Goal: Information Seeking & Learning: Learn about a topic

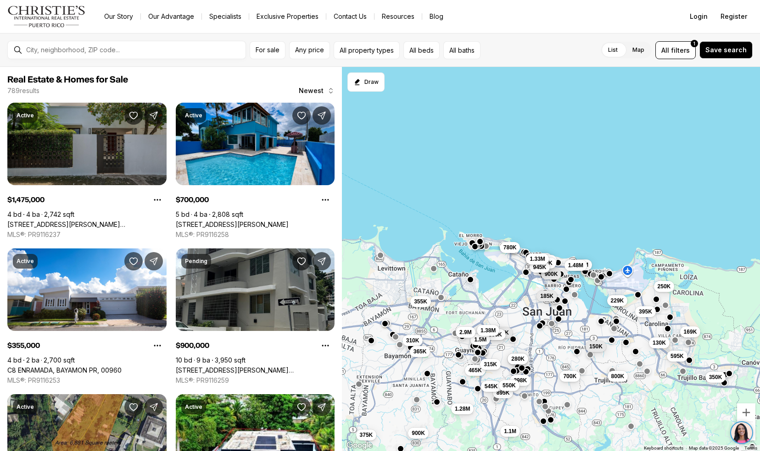
click at [53, 227] on link "2160 CALLE GENERAL PATTON, SAN JUAN PR, 00913" at bounding box center [86, 225] width 159 height 8
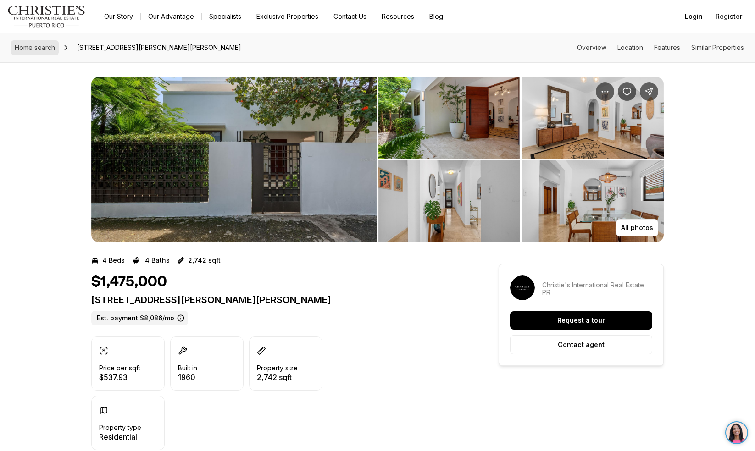
click at [36, 49] on span "Home search" at bounding box center [35, 48] width 40 height 8
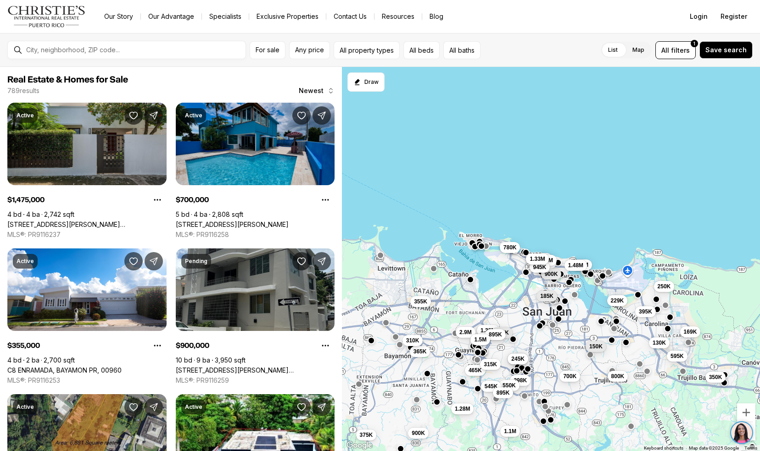
click at [208, 221] on link "425 CALLE SAN JULIAN, URB SAGRADO CORAZON, CUPEY PR, 00926" at bounding box center [232, 225] width 113 height 8
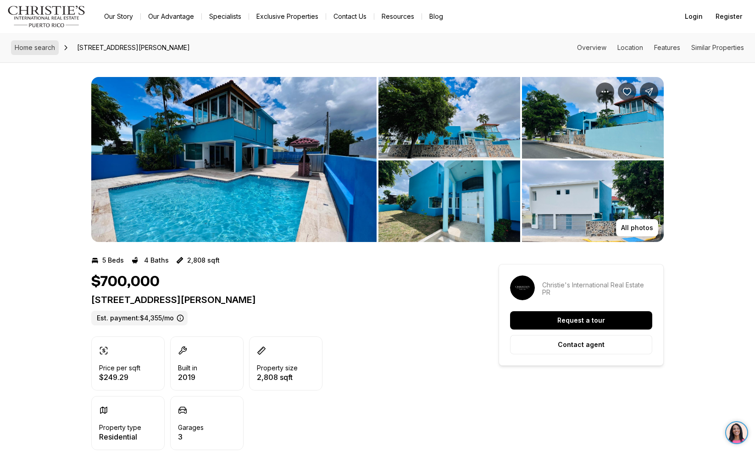
click at [44, 51] on span "Home search" at bounding box center [35, 48] width 40 height 8
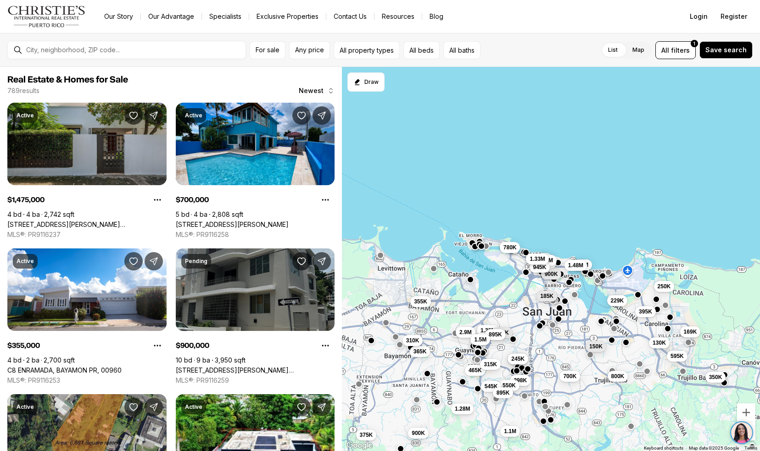
click at [217, 369] on link "[STREET_ADDRESS][PERSON_NAME][PERSON_NAME]" at bounding box center [255, 370] width 159 height 8
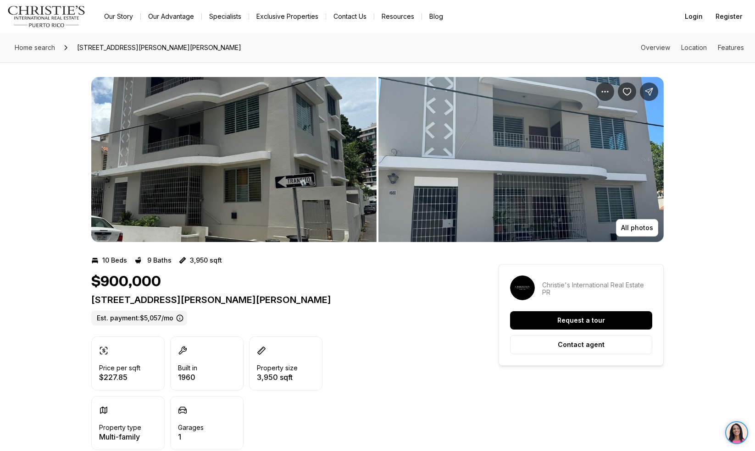
click at [259, 155] on img "View image gallery" at bounding box center [233, 159] width 285 height 165
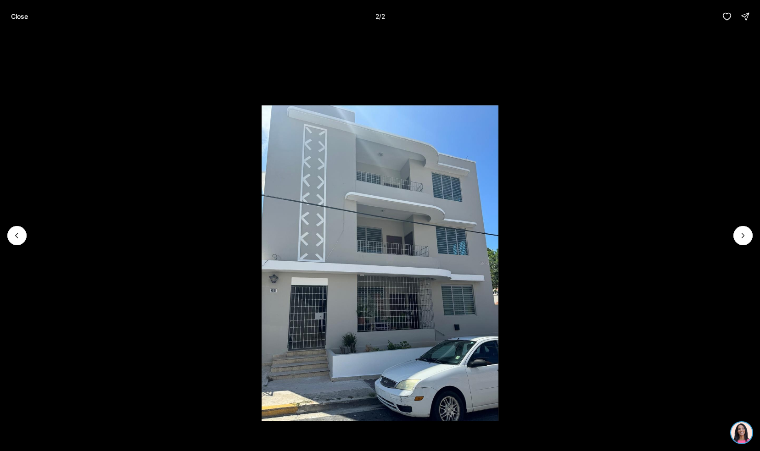
click at [8, 19] on button "Close" at bounding box center [20, 16] width 28 height 18
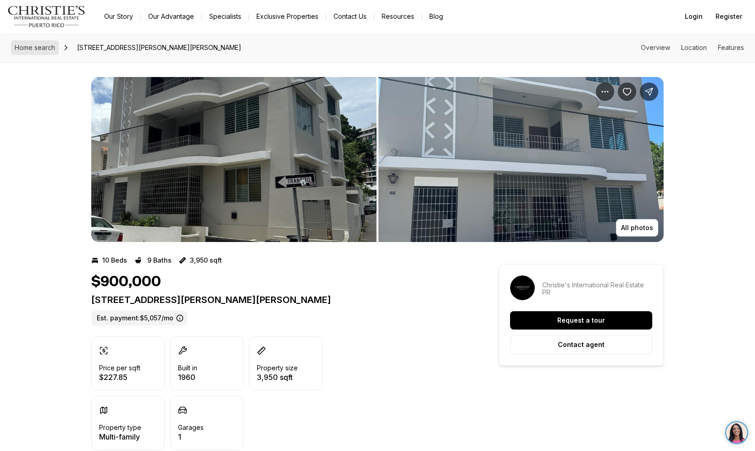
click at [39, 48] on span "Home search" at bounding box center [35, 48] width 40 height 8
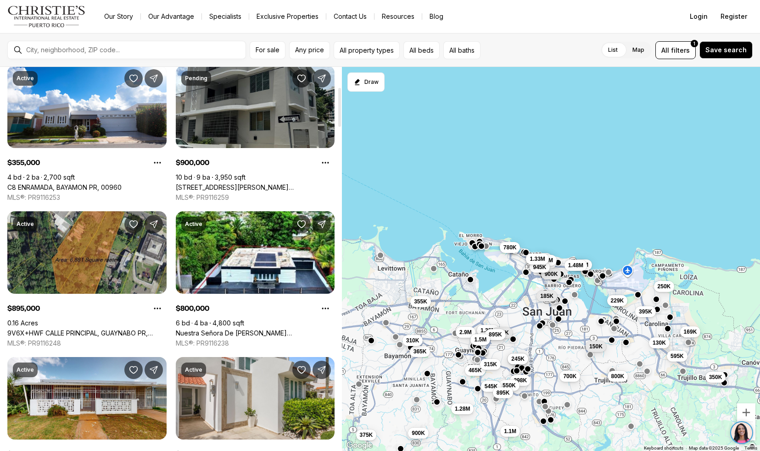
scroll to position [197, 0]
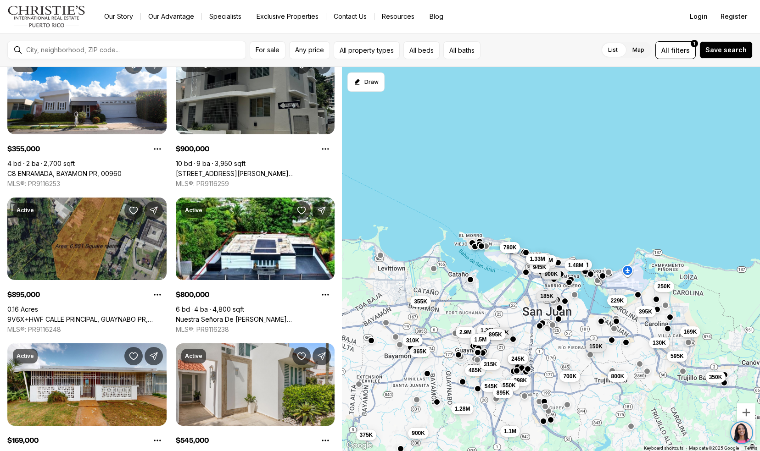
click at [34, 319] on link "9V6X+HWF CALLE PRINCIPAL, GUAYNABO PR, 00971" at bounding box center [86, 320] width 159 height 8
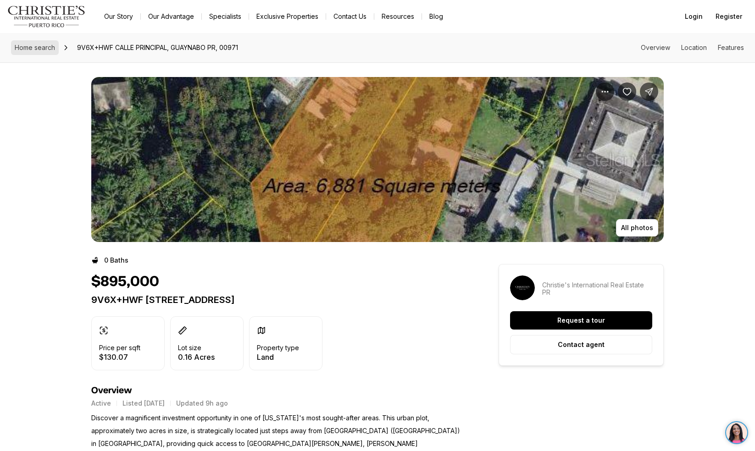
click at [28, 55] on link "Home search" at bounding box center [35, 47] width 48 height 15
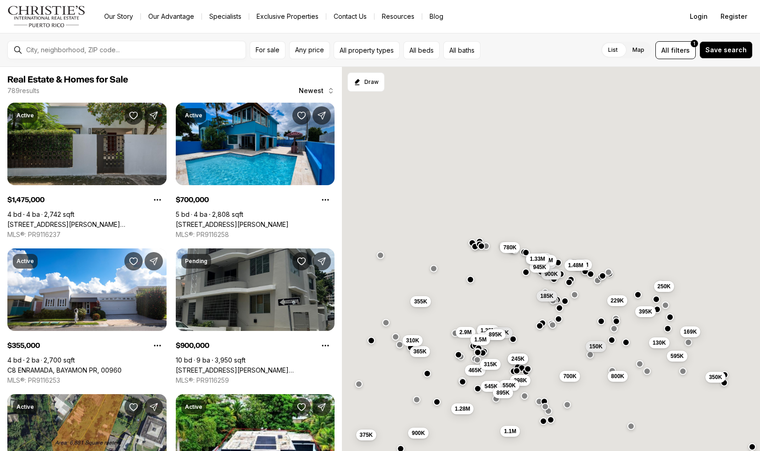
scroll to position [197, 0]
